Goal: Check status: Check status

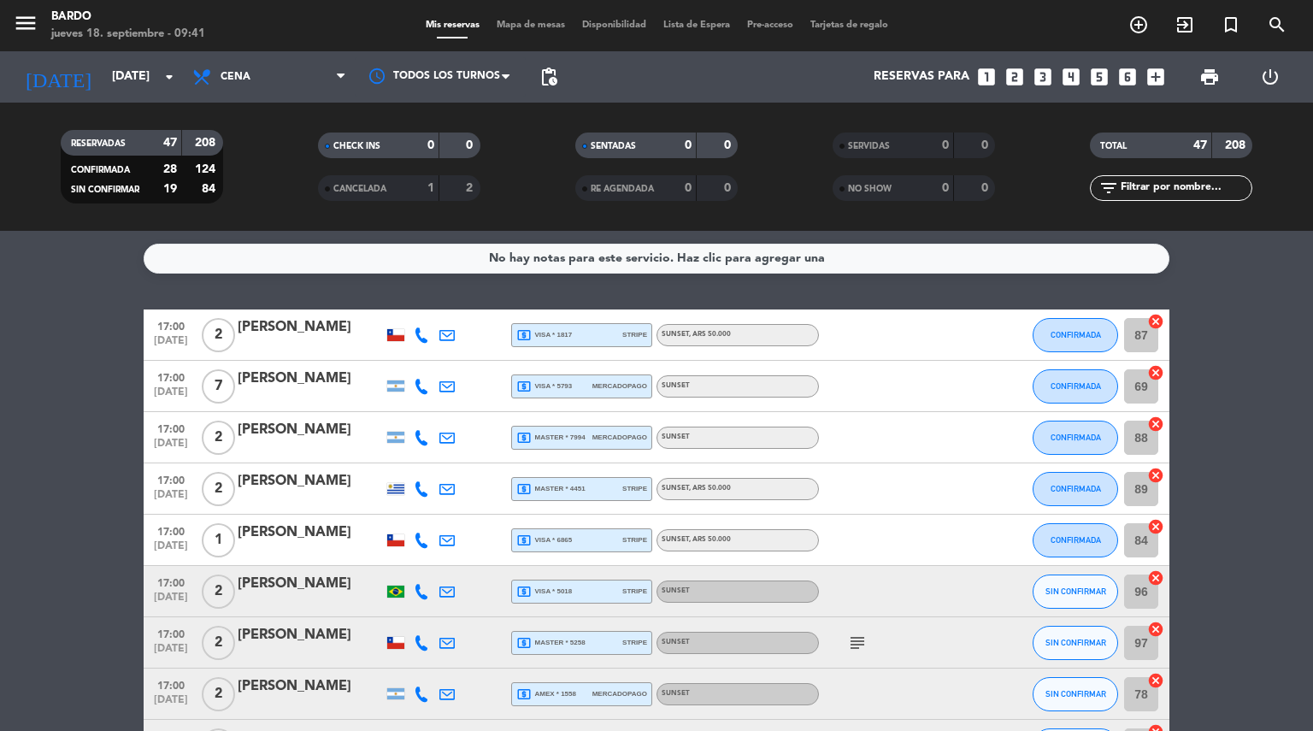
click at [168, 84] on icon "arrow_drop_down" at bounding box center [169, 77] width 21 height 21
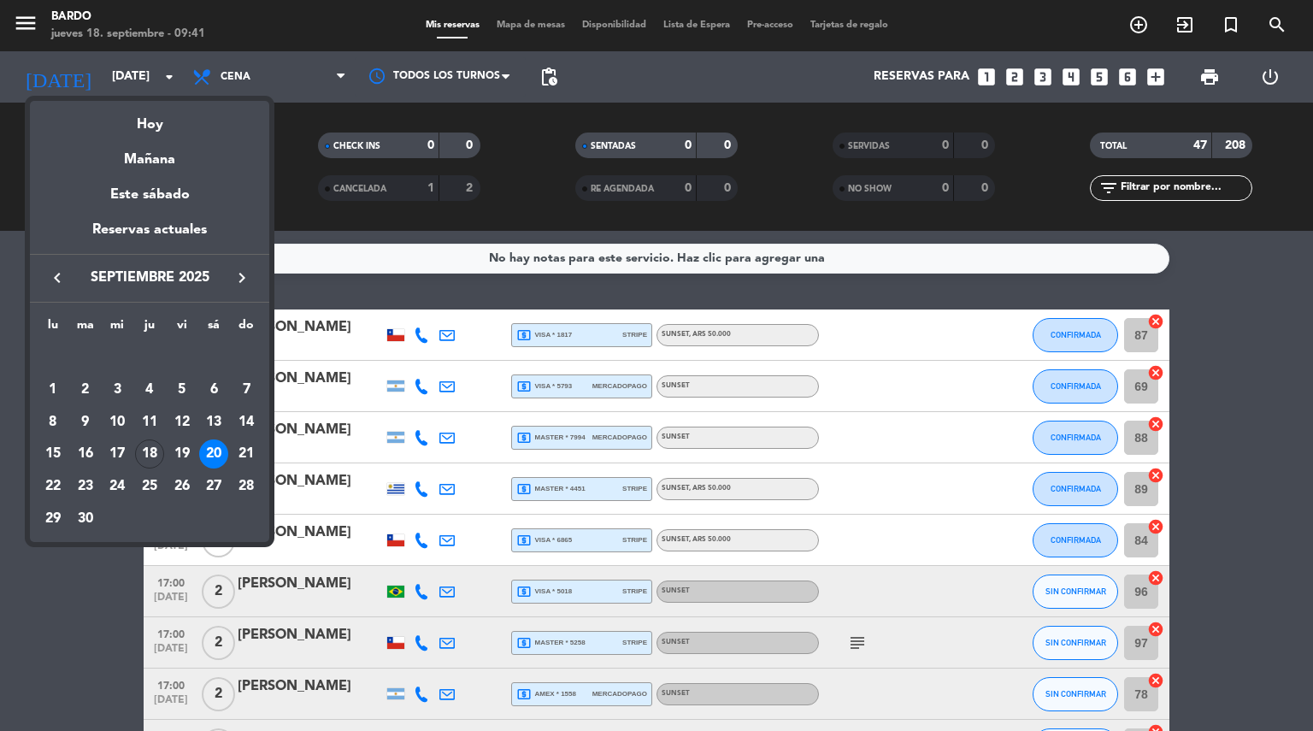
click at [185, 447] on div "19" at bounding box center [182, 454] width 29 height 29
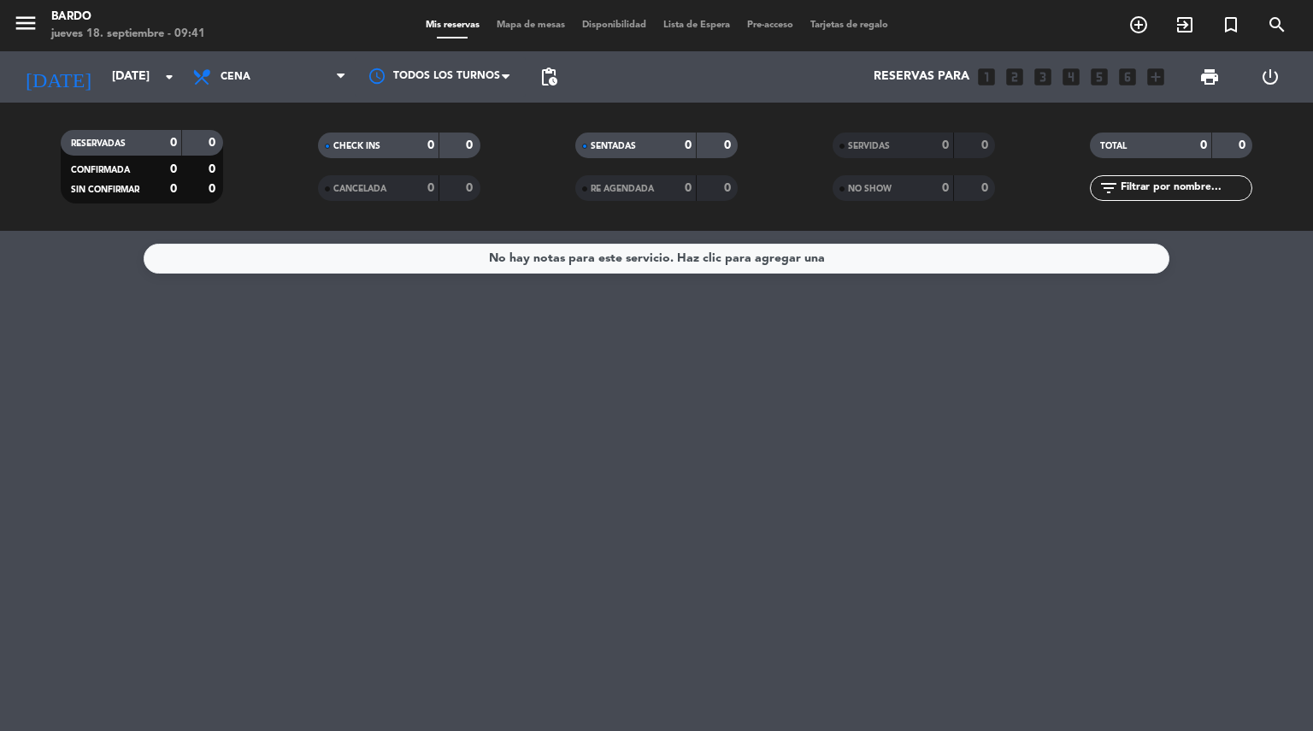
click at [334, 74] on span "Cena" at bounding box center [269, 77] width 171 height 38
click at [274, 146] on div "menu Bardo [DATE] 18. septiembre - 09:41 Mis reservas Mapa de mesas Disponibili…" at bounding box center [656, 115] width 1313 height 231
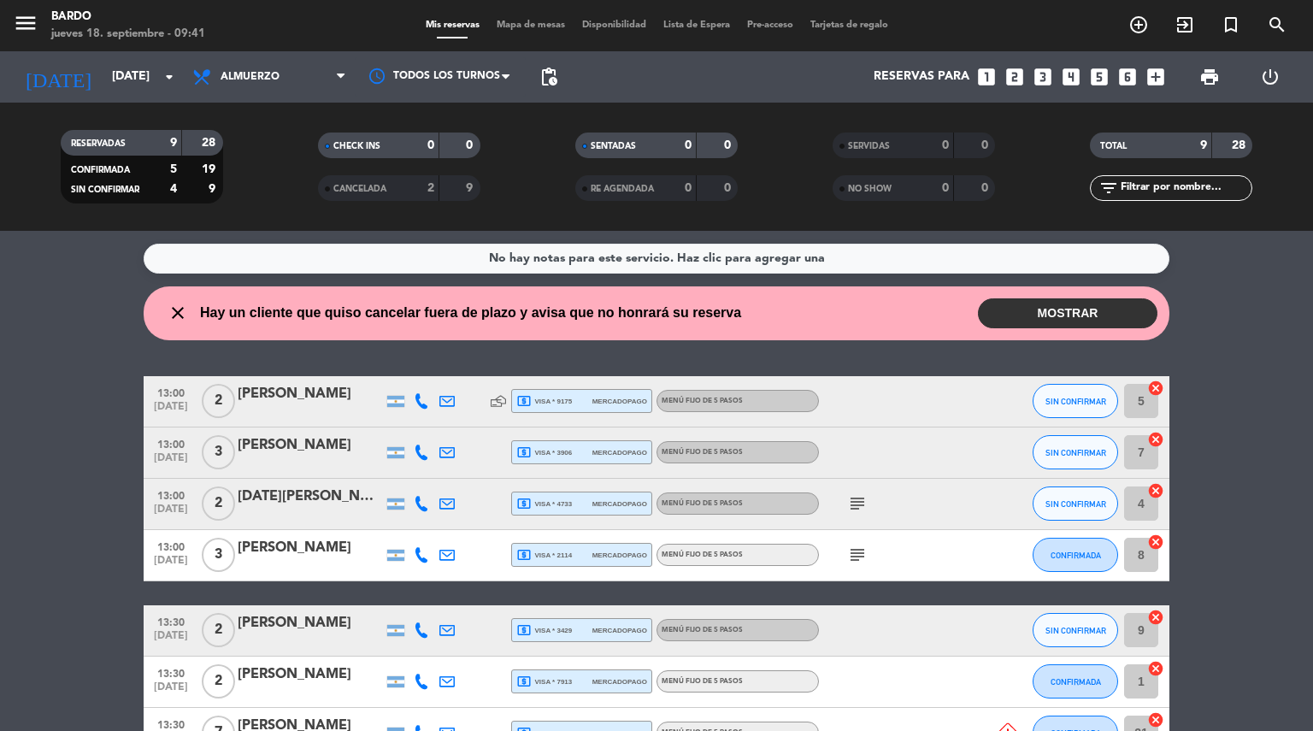
click at [37, 351] on div "No hay notas para este servicio. Haz clic para agregar una close Hay un cliente…" at bounding box center [656, 481] width 1313 height 500
click at [332, 74] on span "Almuerzo" at bounding box center [269, 77] width 171 height 38
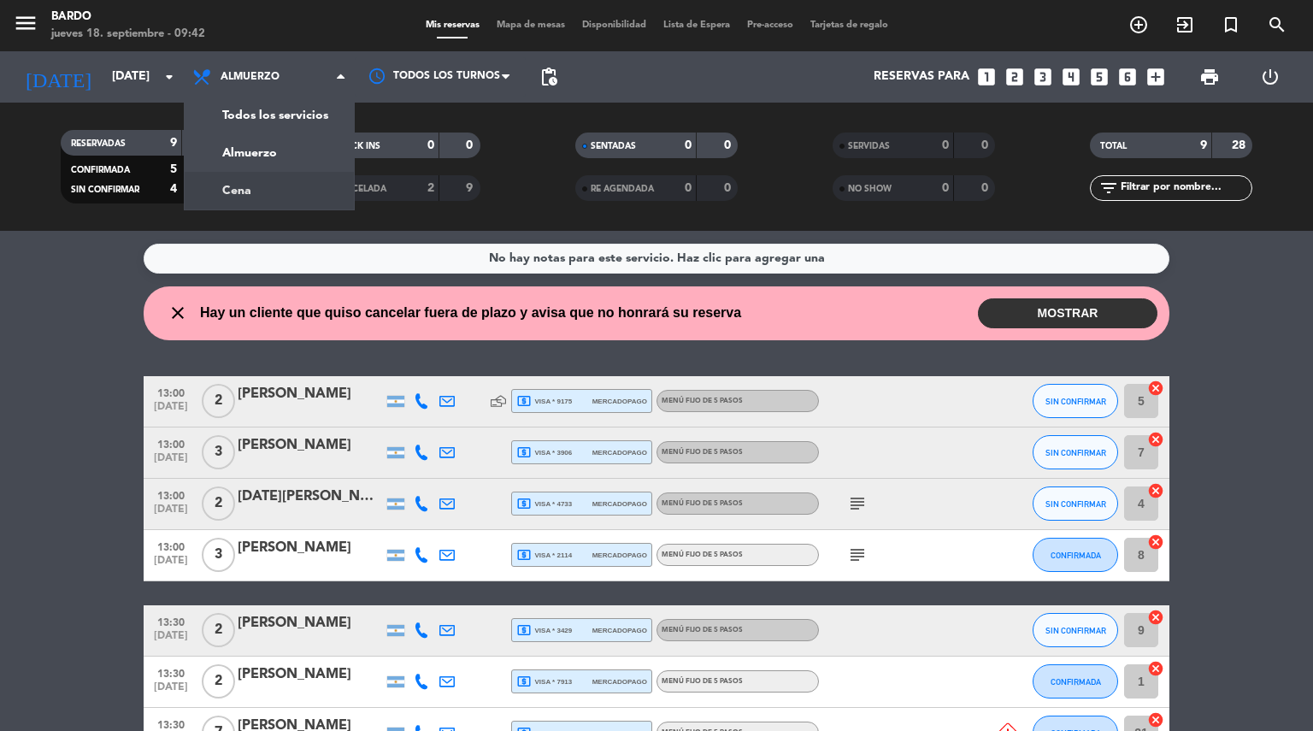
click at [246, 191] on div "menu Bardo [DATE] 18. septiembre - 09:42 Mis reservas Mapa de mesas Disponibili…" at bounding box center [656, 115] width 1313 height 231
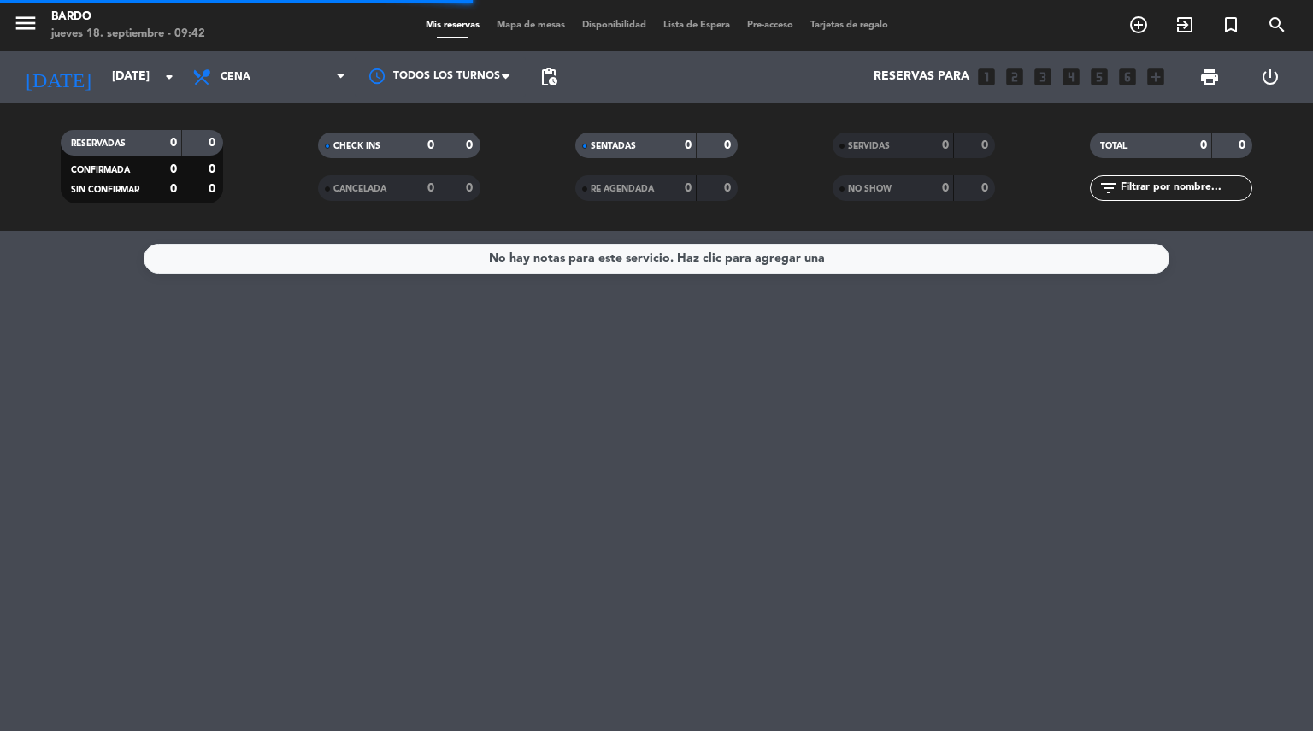
click at [174, 84] on icon "arrow_drop_down" at bounding box center [169, 77] width 21 height 21
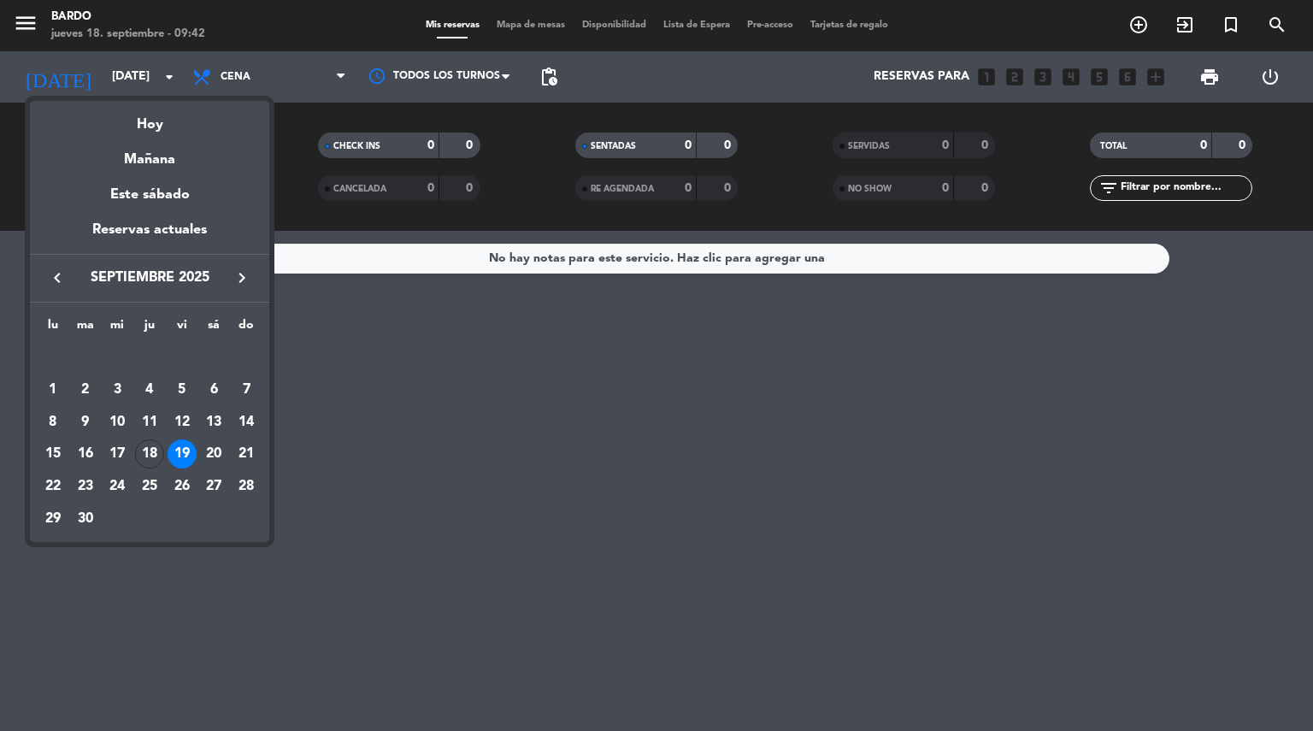
click at [215, 451] on div "20" at bounding box center [213, 454] width 29 height 29
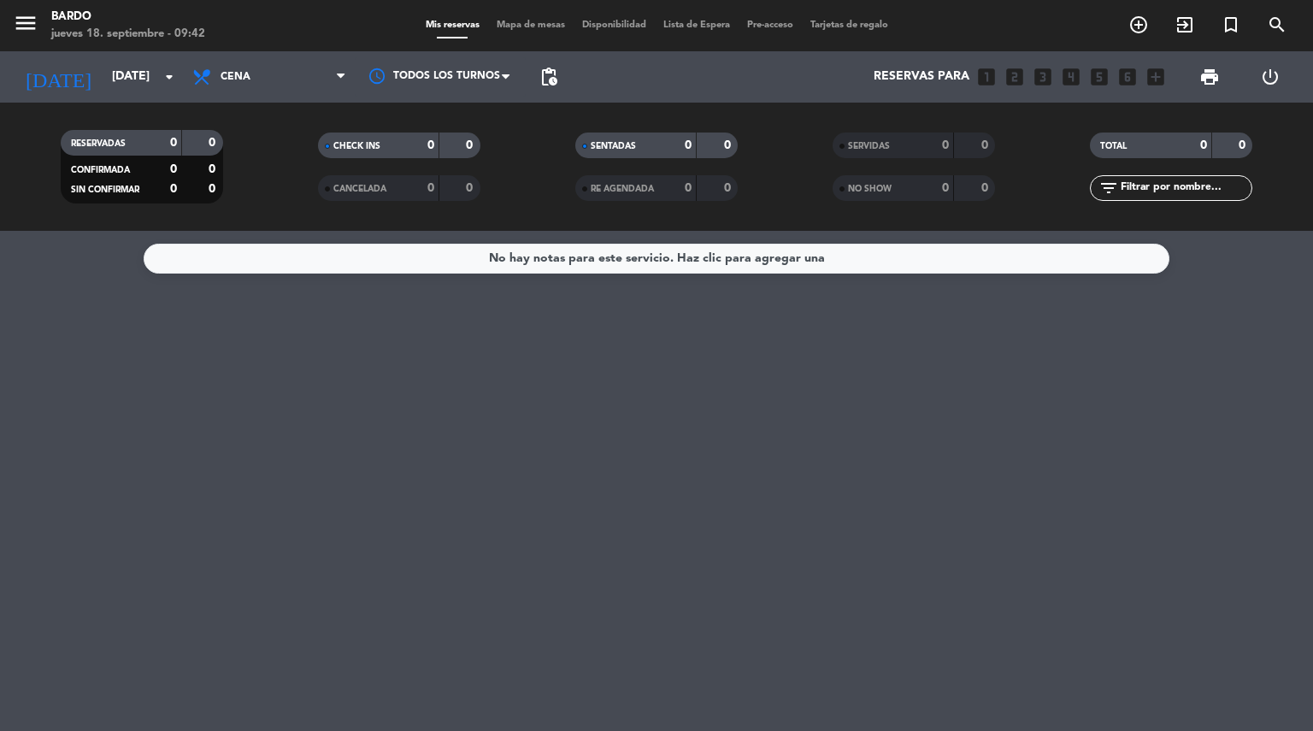
type input "[DATE]"
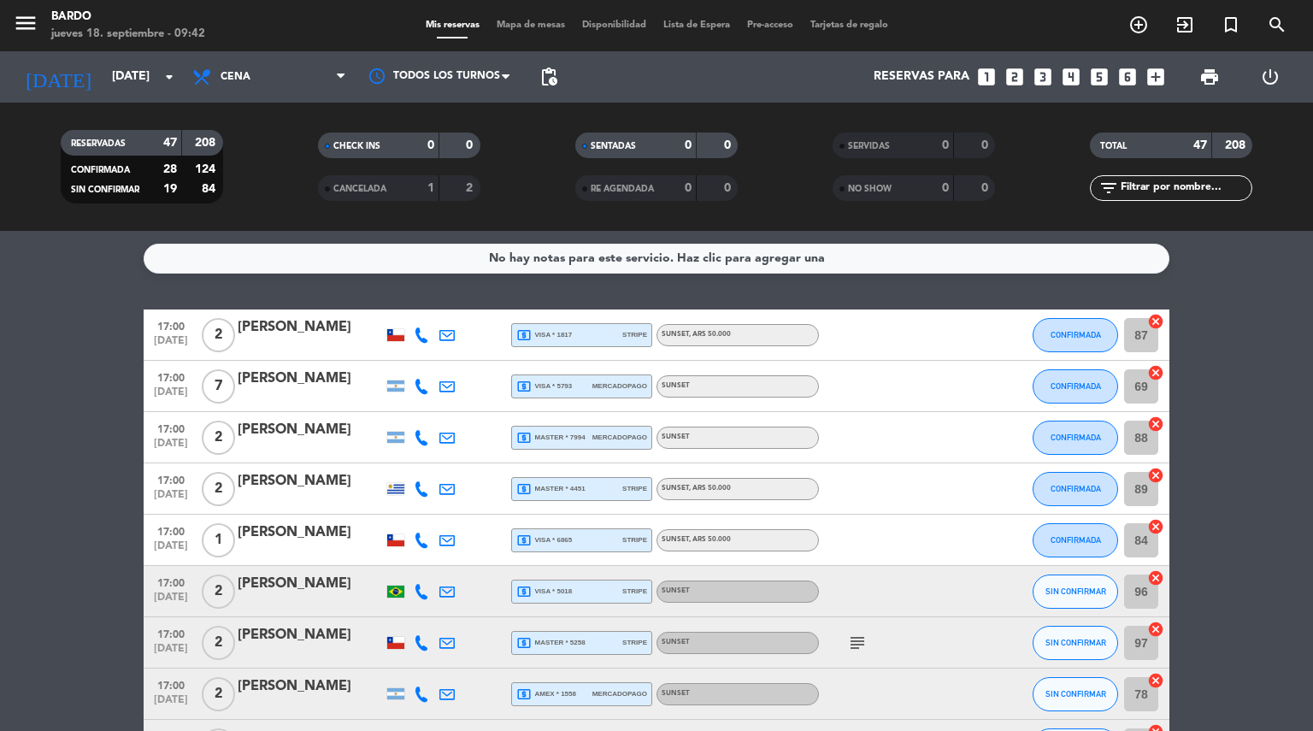
click at [89, 285] on div "No hay notas para este servicio. Haz clic para agregar una 17:00 [DATE] 2 [PERS…" at bounding box center [656, 481] width 1313 height 500
